Goal: Information Seeking & Learning: Learn about a topic

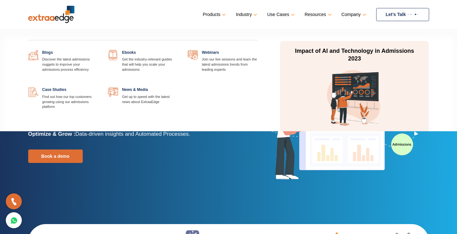
click at [178, 87] on link at bounding box center [178, 87] width 0 height 0
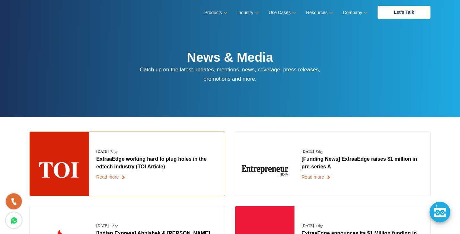
click at [107, 178] on link "Read more" at bounding box center [110, 177] width 29 height 6
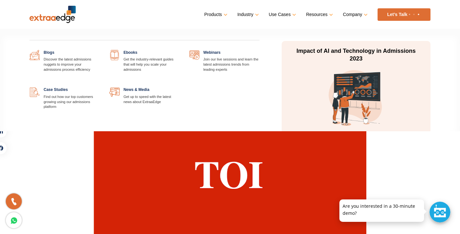
click at [100, 50] on link at bounding box center [100, 50] width 0 height 0
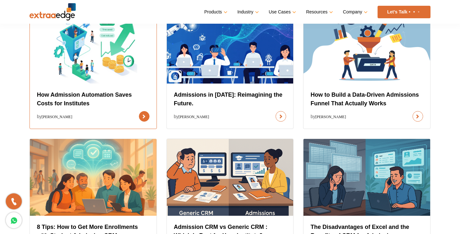
scroll to position [249, 0]
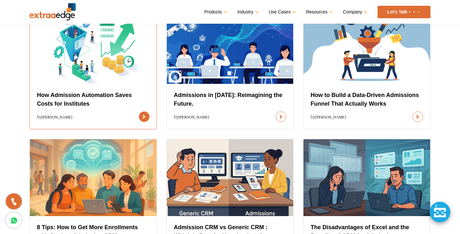
click at [146, 115] on link at bounding box center [144, 117] width 11 height 11
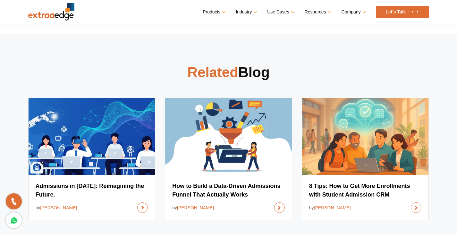
scroll to position [1552, 0]
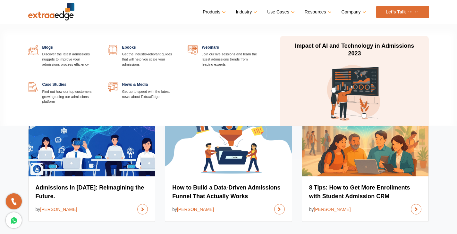
click at [178, 45] on link at bounding box center [178, 45] width 0 height 0
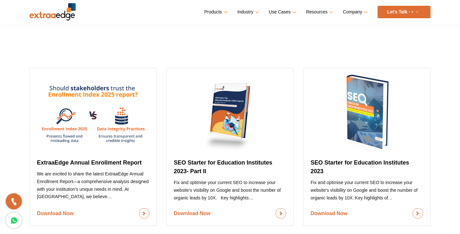
scroll to position [179, 0]
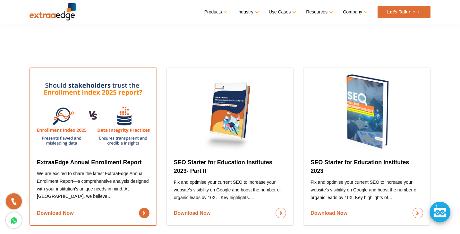
click at [144, 214] on link "Download Now" at bounding box center [93, 213] width 113 height 11
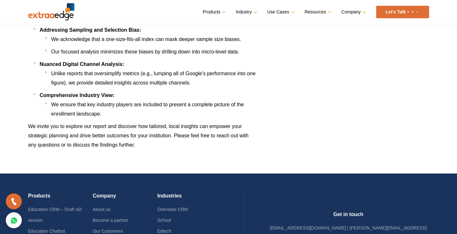
scroll to position [276, 0]
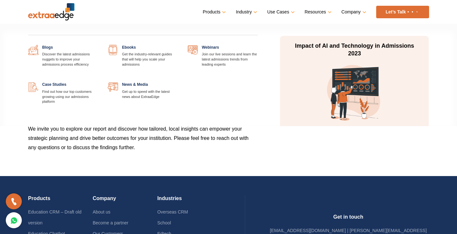
click at [98, 82] on link at bounding box center [98, 82] width 0 height 0
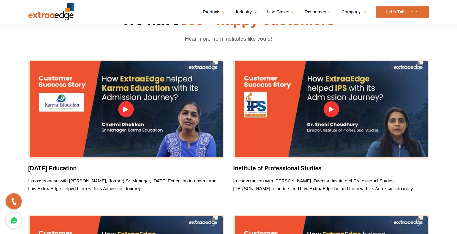
scroll to position [157, 0]
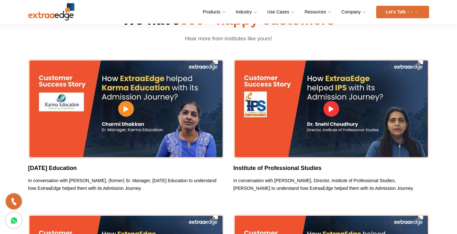
click at [128, 107] on icon at bounding box center [125, 108] width 5 height 5
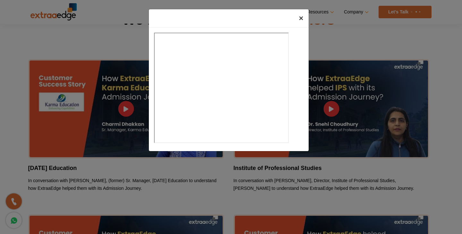
click at [301, 19] on span "×" at bounding box center [301, 18] width 4 height 9
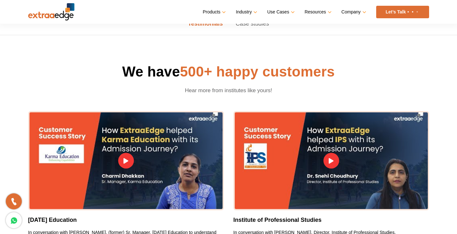
scroll to position [86, 0]
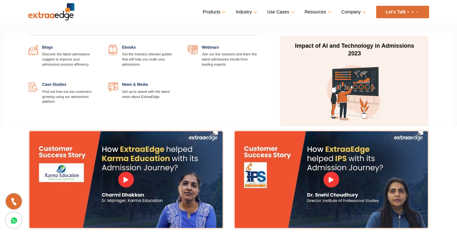
click at [258, 45] on link at bounding box center [258, 45] width 0 height 0
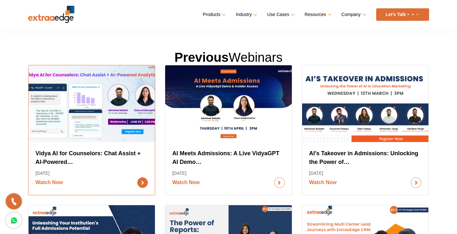
click at [142, 179] on link "Watch Now" at bounding box center [92, 183] width 113 height 11
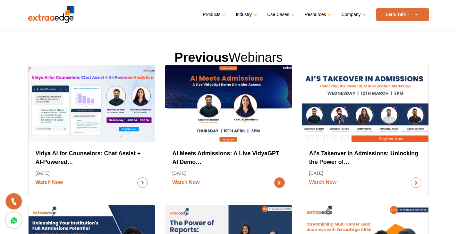
click at [279, 182] on link "Watch Now" at bounding box center [228, 183] width 113 height 11
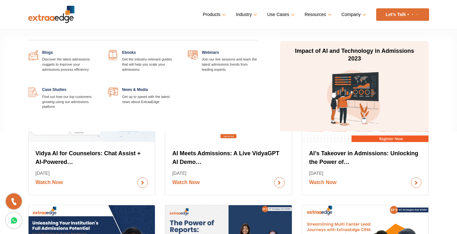
click at [98, 50] on link at bounding box center [98, 50] width 0 height 0
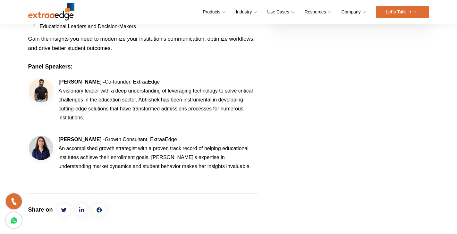
scroll to position [359, 0]
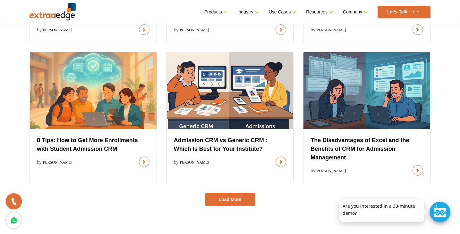
scroll to position [334, 0]
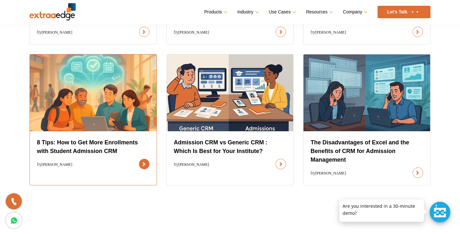
click at [146, 166] on link at bounding box center [144, 164] width 11 height 11
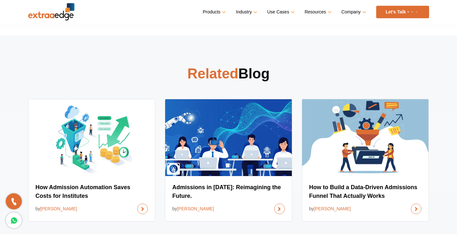
scroll to position [2982, 0]
